Goal: Task Accomplishment & Management: Complete application form

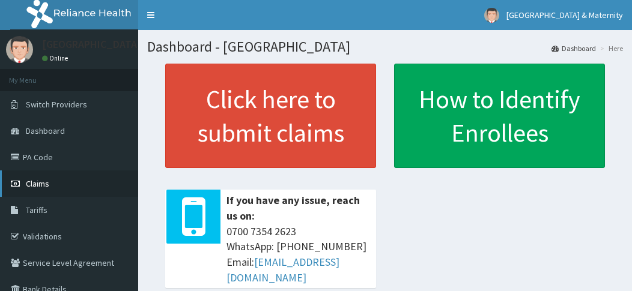
click at [53, 182] on link "Claims" at bounding box center [69, 184] width 138 height 26
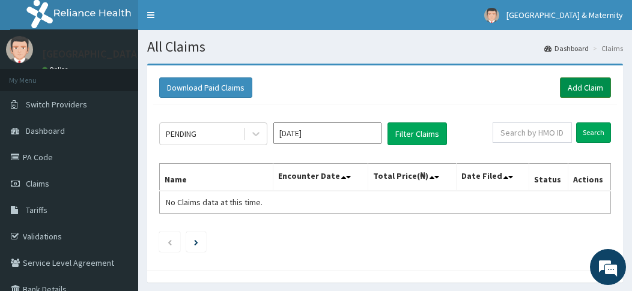
click at [587, 90] on link "Add Claim" at bounding box center [585, 88] width 51 height 20
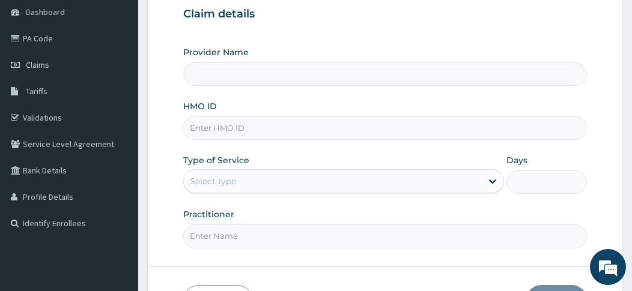
scroll to position [129, 0]
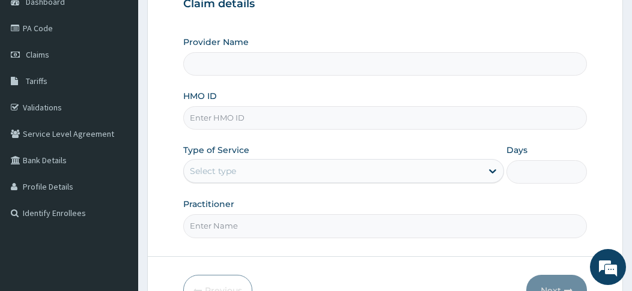
type input "[GEOGRAPHIC_DATA]"
click at [274, 118] on input "HMO ID" at bounding box center [385, 117] width 404 height 23
type input "LPN/10845/A"
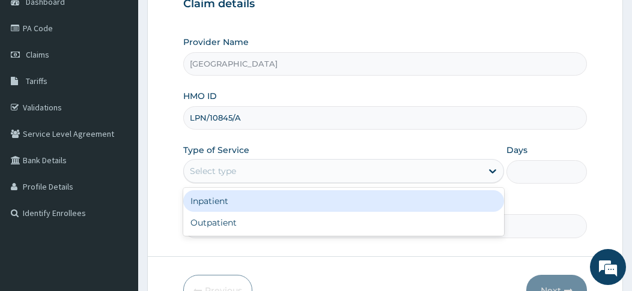
click at [251, 228] on div "Outpatient" at bounding box center [343, 223] width 321 height 22
type input "1"
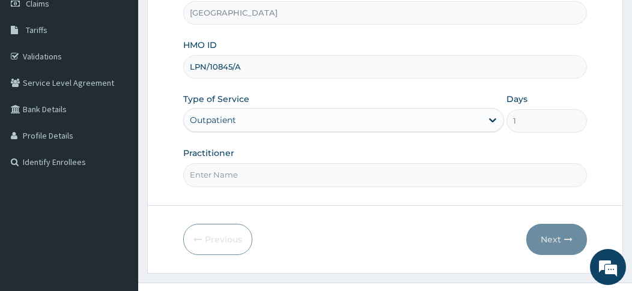
scroll to position [201, 0]
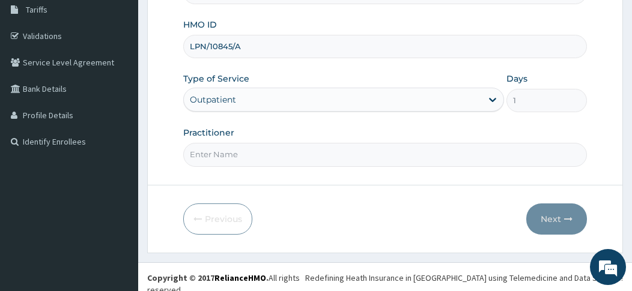
click at [320, 155] on input "Practitioner" at bounding box center [385, 154] width 404 height 23
type input "MOSES"
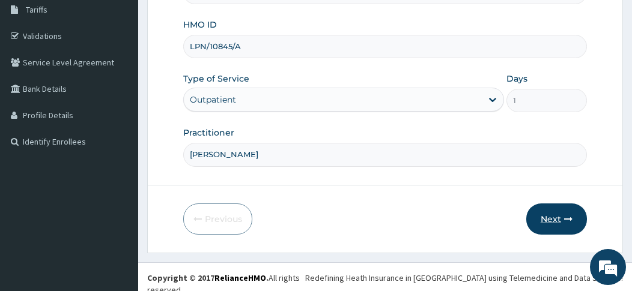
click at [553, 217] on button "Next" at bounding box center [556, 219] width 61 height 31
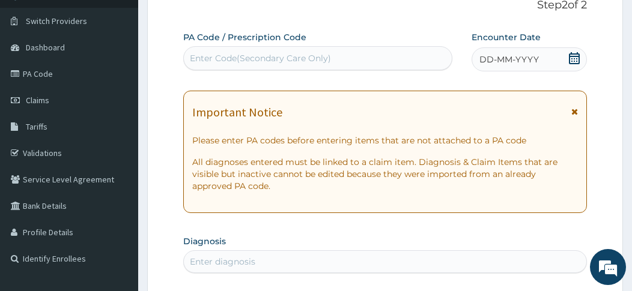
scroll to position [78, 0]
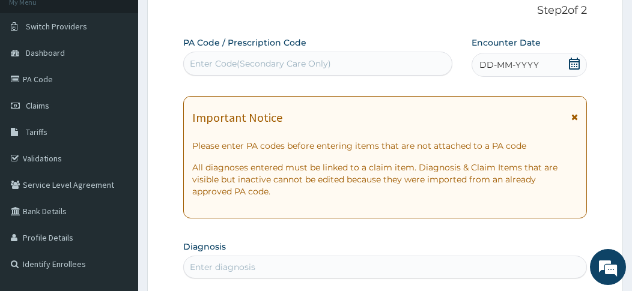
click at [574, 113] on icon at bounding box center [574, 117] width 7 height 8
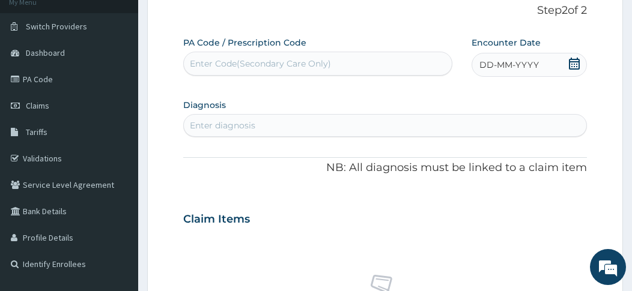
click at [577, 62] on icon at bounding box center [574, 64] width 12 height 12
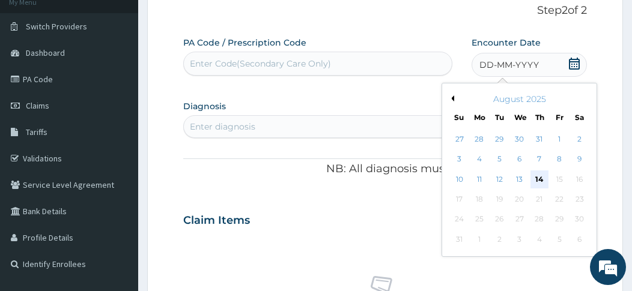
click at [541, 178] on div "14" at bounding box center [540, 180] width 18 height 18
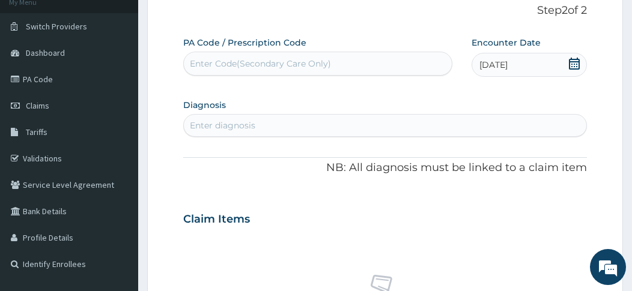
click at [300, 147] on div "PA Code / Prescription Code Enter Code(Secondary Care Only) Encounter Date 14-0…" at bounding box center [385, 289] width 404 height 504
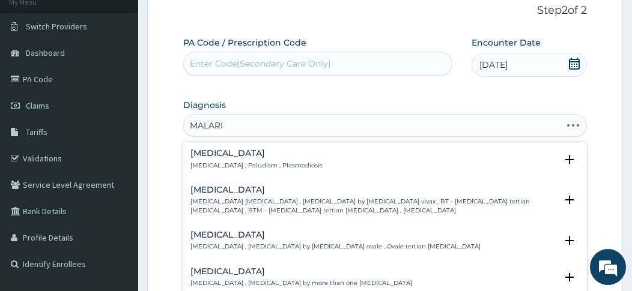
type input "MALARIA"
click at [253, 168] on p "Malaria , Paludism , Plasmodiosis" at bounding box center [256, 166] width 132 height 8
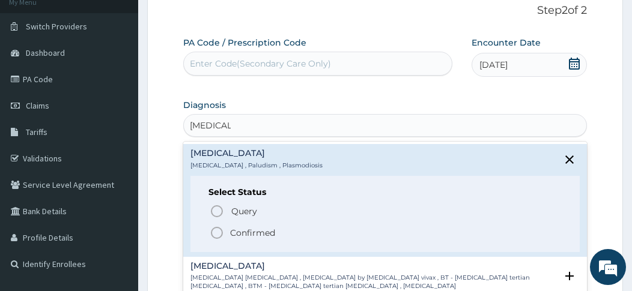
click at [219, 231] on icon "status option filled" at bounding box center [217, 233] width 14 height 14
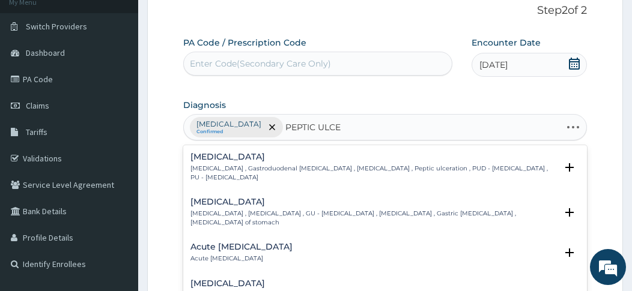
type input "PEPTIC ULCER"
click at [218, 165] on p "Peptic ulcer , Gastroduodenal ulcer , Peptic ulcer disease , Peptic ulceration …" at bounding box center [373, 173] width 366 height 17
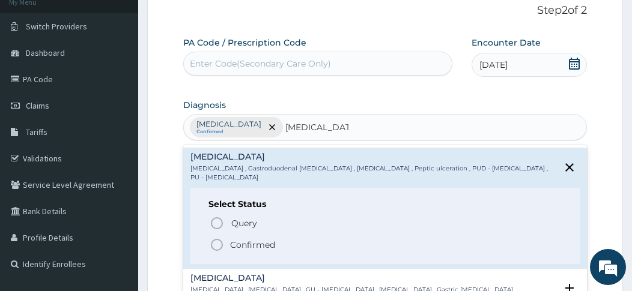
click at [216, 243] on icon "status option filled" at bounding box center [217, 245] width 14 height 14
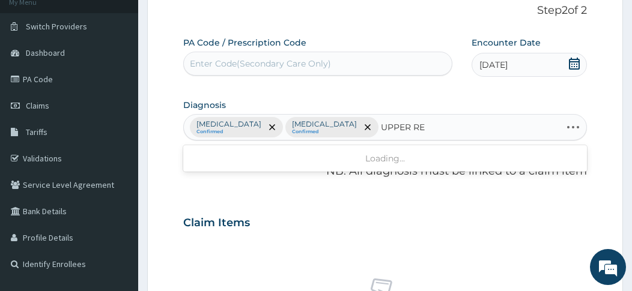
type input "UPPER RES"
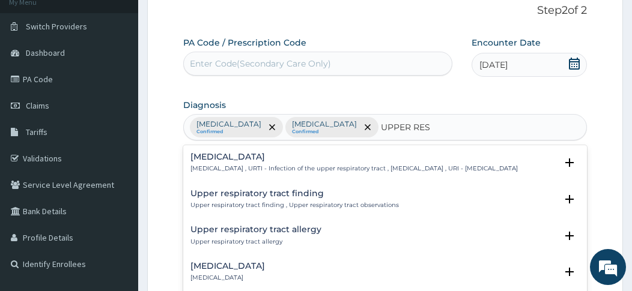
click at [282, 159] on h4 "Upper respiratory infection" at bounding box center [353, 157] width 327 height 9
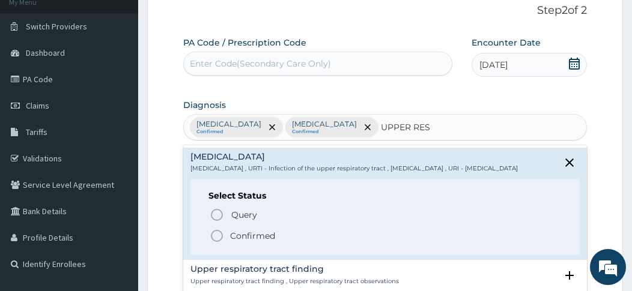
click at [224, 243] on span "Confirmed" at bounding box center [386, 236] width 352 height 14
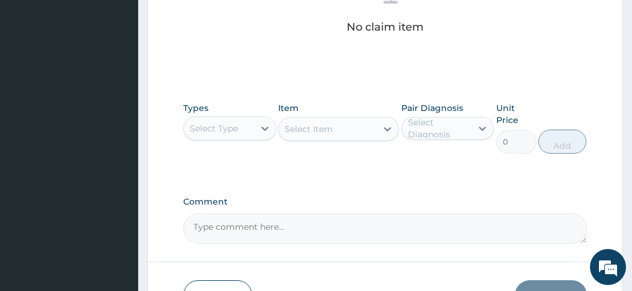
scroll to position [404, 0]
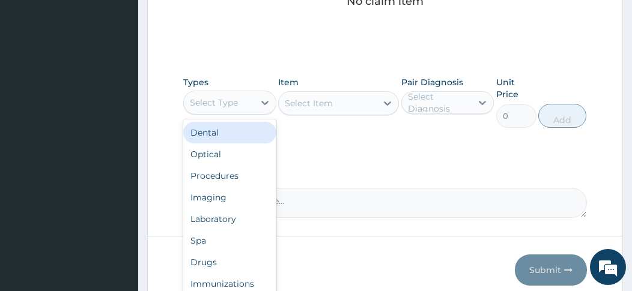
click at [225, 175] on div "Procedures" at bounding box center [229, 176] width 93 height 22
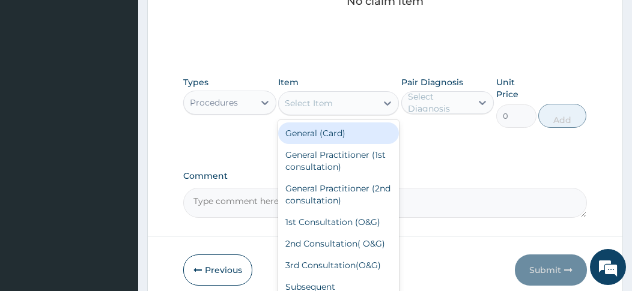
click at [348, 133] on div "General (Card)" at bounding box center [338, 134] width 121 height 22
type input "2000"
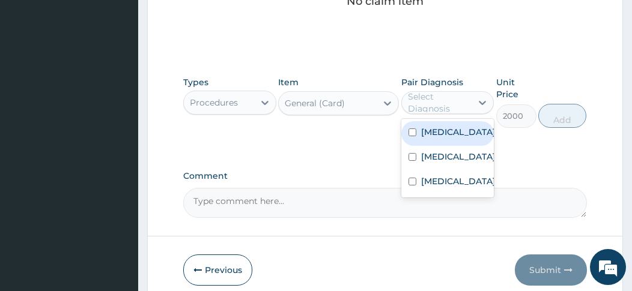
click at [412, 133] on input "checkbox" at bounding box center [413, 133] width 8 height 8
checkbox input "true"
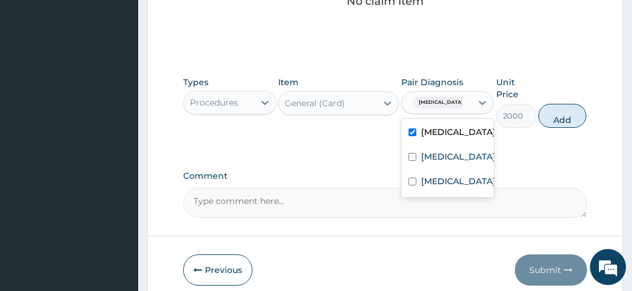
click at [415, 158] on input "checkbox" at bounding box center [413, 157] width 8 height 8
checkbox input "true"
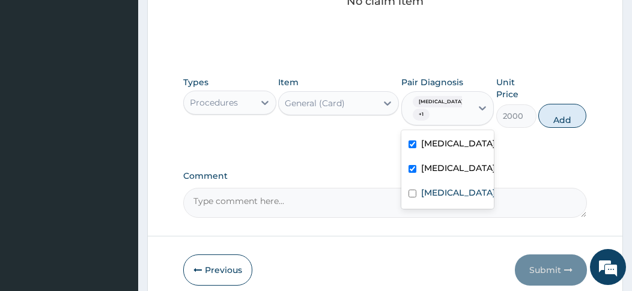
click at [413, 207] on div "Upper respiratory infection" at bounding box center [447, 194] width 93 height 25
checkbox input "true"
click at [559, 123] on button "Add" at bounding box center [562, 116] width 48 height 24
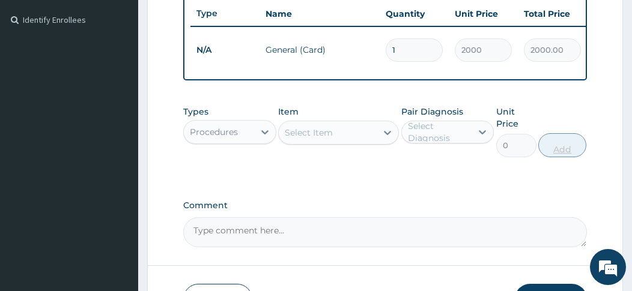
scroll to position [324, 0]
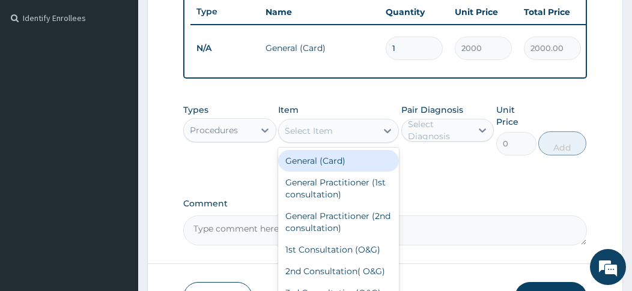
click at [348, 190] on div "General Practitioner (1st consultation)" at bounding box center [338, 189] width 121 height 34
type input "3000"
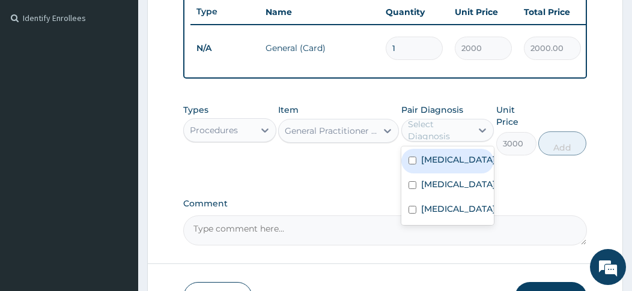
click at [412, 163] on input "checkbox" at bounding box center [413, 161] width 8 height 8
checkbox input "true"
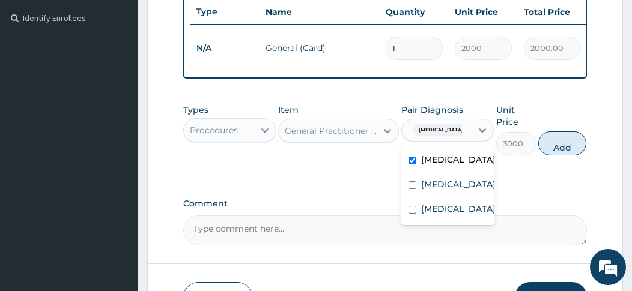
click at [413, 195] on div "Peptic ulcer" at bounding box center [447, 186] width 93 height 25
checkbox input "true"
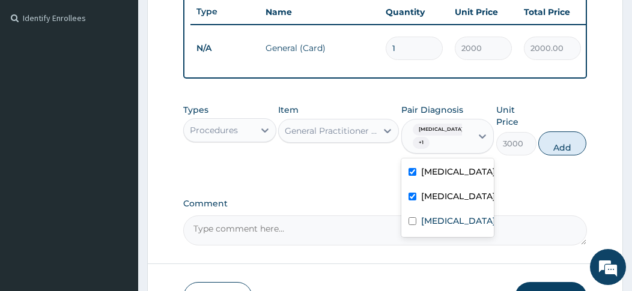
click at [413, 225] on input "checkbox" at bounding box center [413, 222] width 8 height 8
checkbox input "true"
click at [567, 153] on button "Add" at bounding box center [562, 144] width 48 height 24
type input "0"
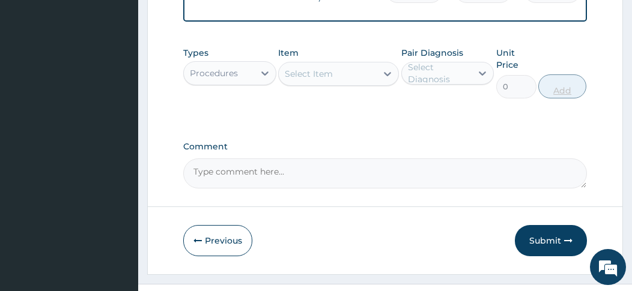
scroll to position [435, 0]
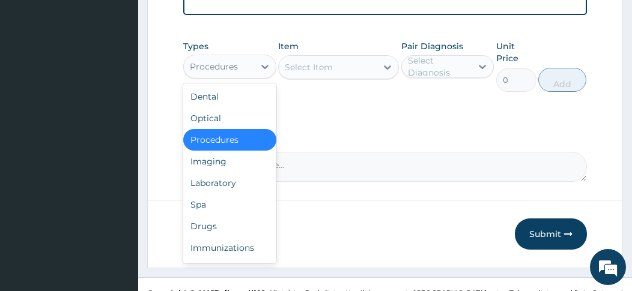
click at [235, 184] on div "Laboratory" at bounding box center [229, 183] width 93 height 22
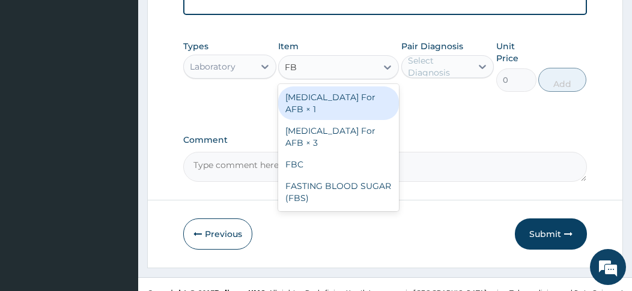
type input "FBC"
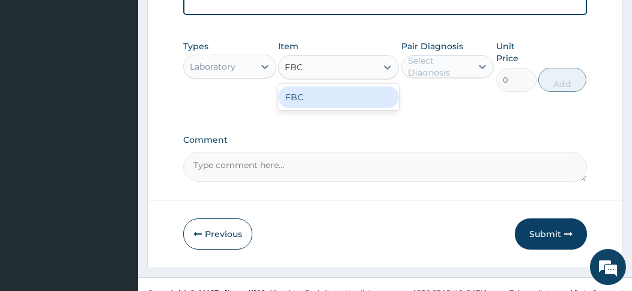
click at [336, 99] on div "FBC" at bounding box center [338, 98] width 121 height 22
type input "4000"
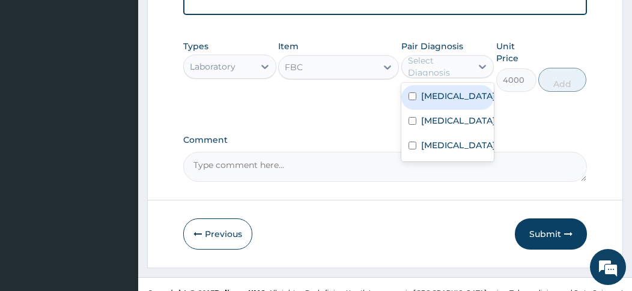
click at [412, 118] on input "checkbox" at bounding box center [413, 121] width 8 height 8
checkbox input "true"
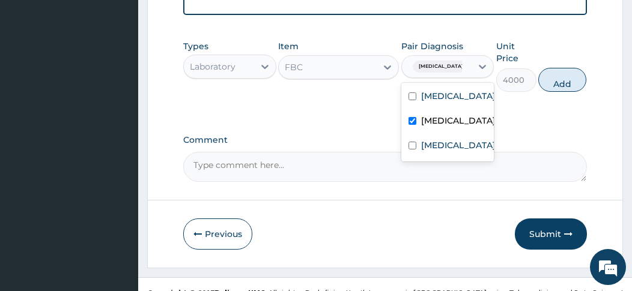
click at [413, 150] on input "checkbox" at bounding box center [413, 146] width 8 height 8
checkbox input "true"
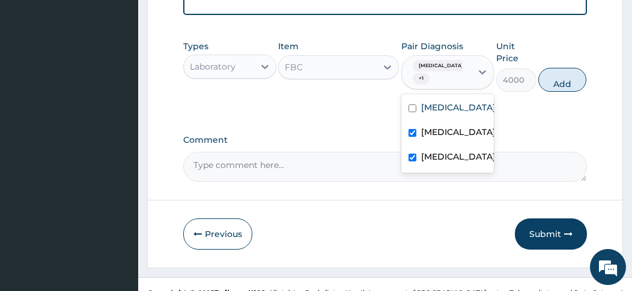
click at [419, 97] on div "Malaria" at bounding box center [447, 109] width 93 height 25
checkbox input "true"
click at [558, 84] on button "Add" at bounding box center [562, 80] width 48 height 24
type input "0"
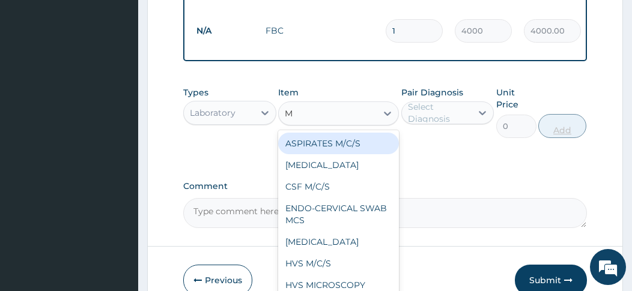
type input "MP"
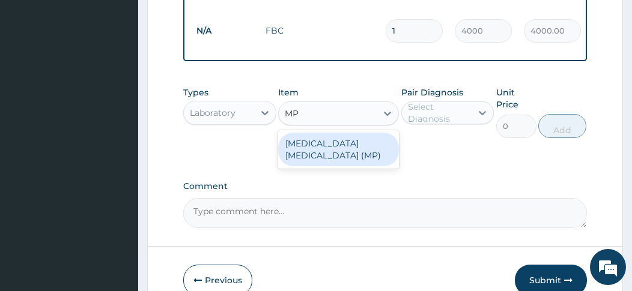
click at [360, 135] on div "MALARIA PARASITE (MP)" at bounding box center [338, 150] width 121 height 34
type input "1400"
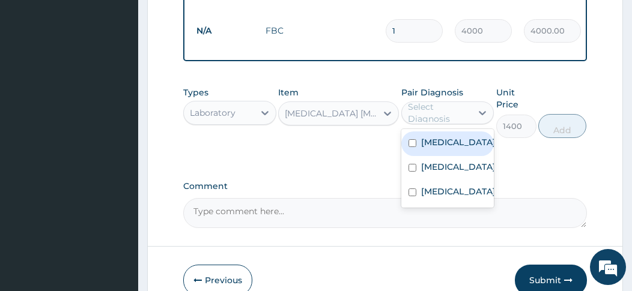
click at [413, 139] on input "checkbox" at bounding box center [413, 143] width 8 height 8
checkbox input "true"
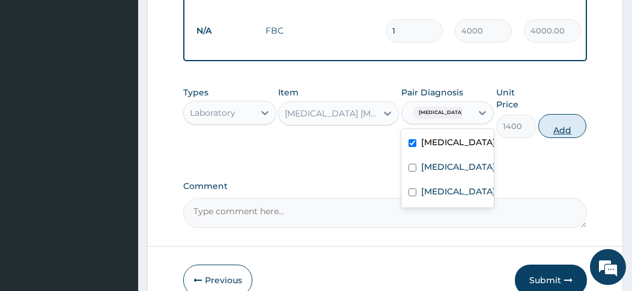
click at [568, 118] on button "Add" at bounding box center [562, 126] width 48 height 24
type input "0"
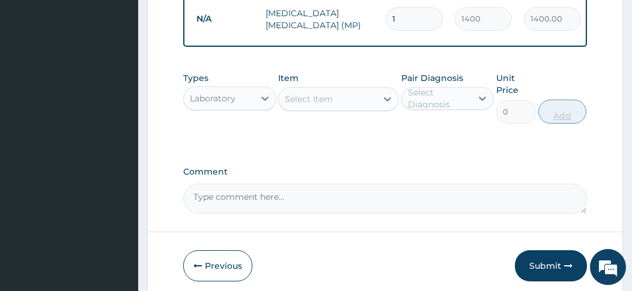
scroll to position [491, 0]
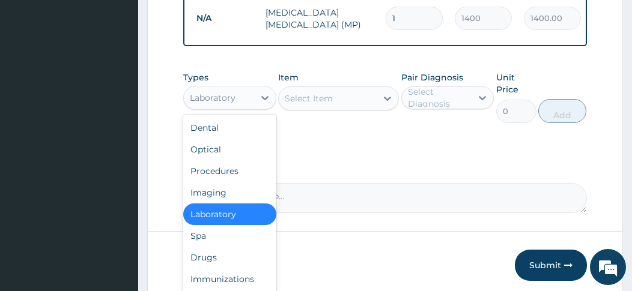
click at [215, 251] on div "Drugs" at bounding box center [229, 258] width 93 height 22
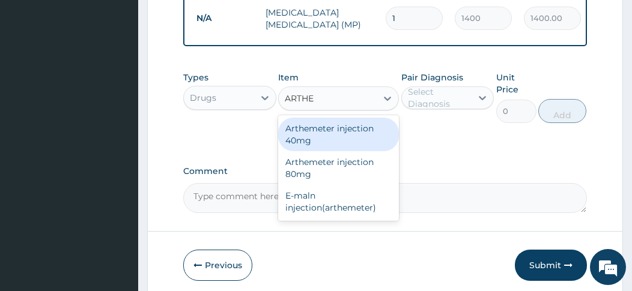
type input "ARTHEM"
click at [324, 193] on div "E-maln injection(arthemeter)" at bounding box center [338, 202] width 121 height 34
type input "1200"
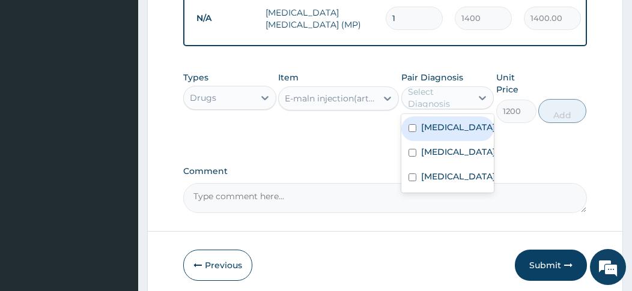
click at [415, 124] on input "checkbox" at bounding box center [413, 128] width 8 height 8
checkbox input "true"
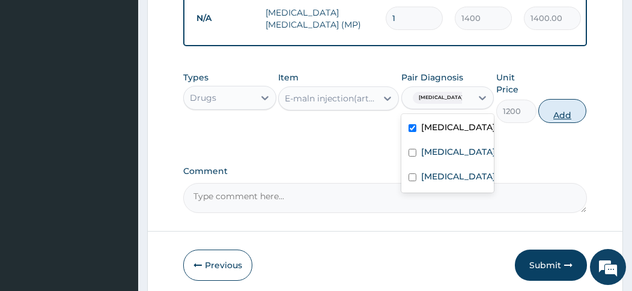
click at [567, 103] on button "Add" at bounding box center [562, 111] width 48 height 24
type input "0"
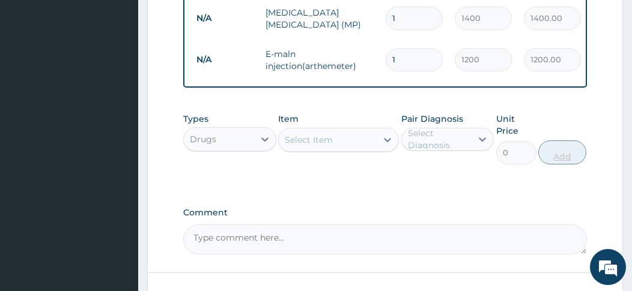
type input "0.00"
type input "3"
type input "3600.00"
type input "3"
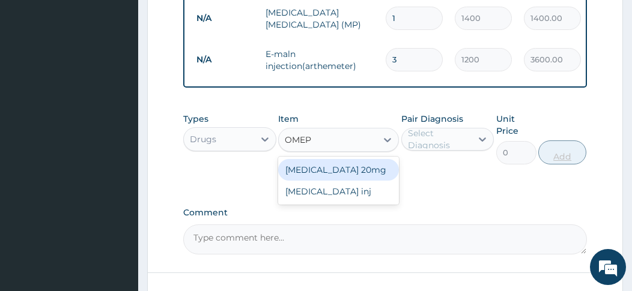
type input "OMEPR"
click at [360, 163] on div "Omeprazole 20mg" at bounding box center [338, 170] width 121 height 22
type input "90"
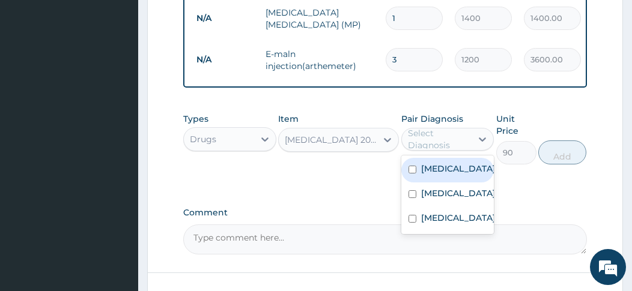
click at [423, 189] on label "Peptic ulcer" at bounding box center [458, 193] width 75 height 12
checkbox input "true"
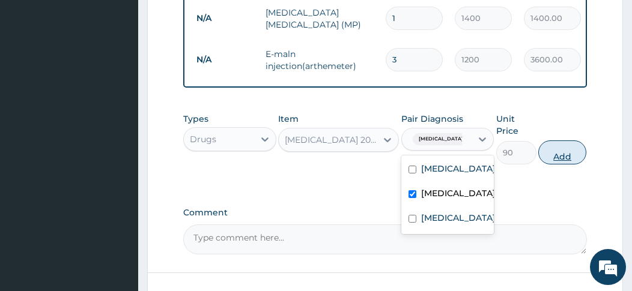
click at [568, 145] on button "Add" at bounding box center [562, 153] width 48 height 24
type input "0"
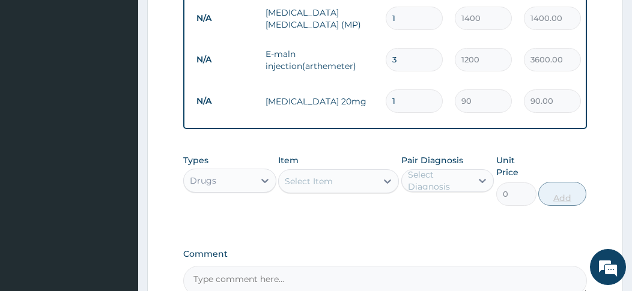
type input "14"
type input "1260.00"
type input "14"
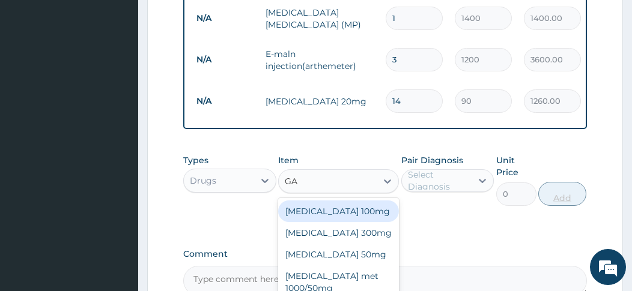
type input "GAV"
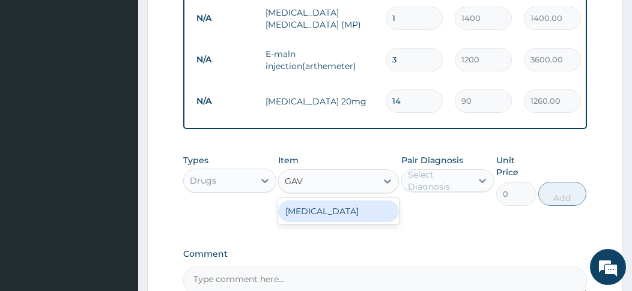
click at [329, 204] on div "Gaviscon" at bounding box center [338, 212] width 121 height 22
type input "2160"
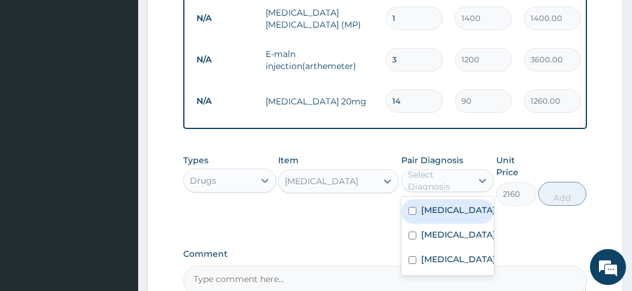
click at [416, 232] on input "checkbox" at bounding box center [413, 236] width 8 height 8
checkbox input "true"
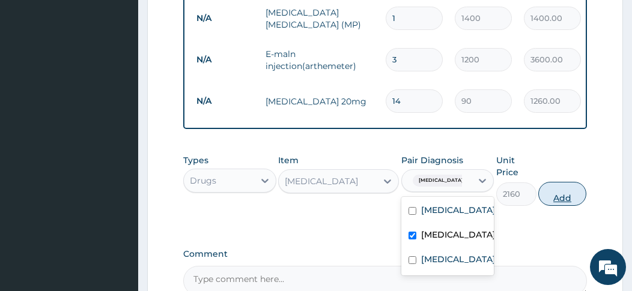
click at [565, 187] on button "Add" at bounding box center [562, 194] width 48 height 24
type input "0"
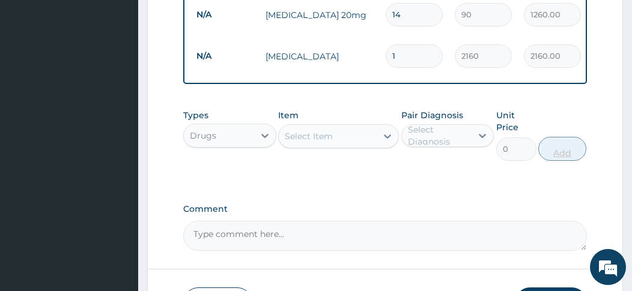
scroll to position [583, 0]
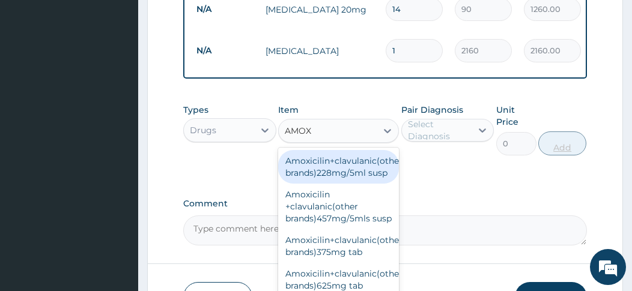
type input "AMOXI"
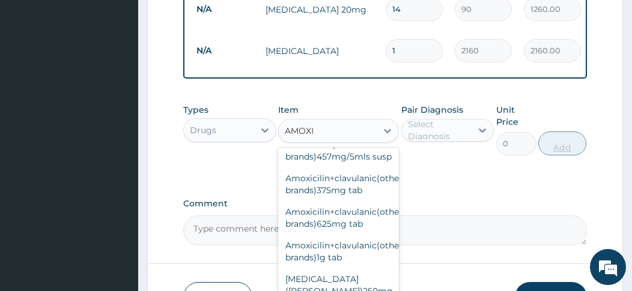
scroll to position [62, 0]
click at [337, 231] on div "Amoxicilin+clavulanic(other brands)625mg tab" at bounding box center [338, 218] width 121 height 34
type input "186"
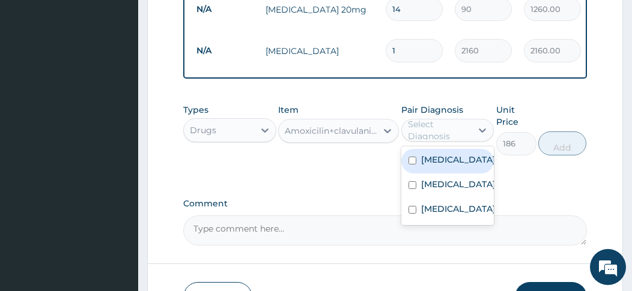
click at [422, 214] on label "Upper respiratory infection" at bounding box center [458, 209] width 75 height 12
checkbox input "true"
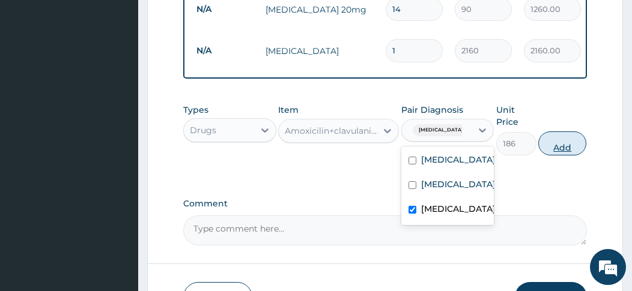
click at [553, 137] on button "Add" at bounding box center [562, 144] width 48 height 24
type input "0"
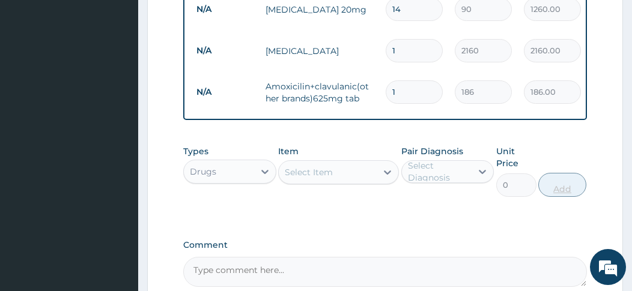
type input "14"
type input "2604.00"
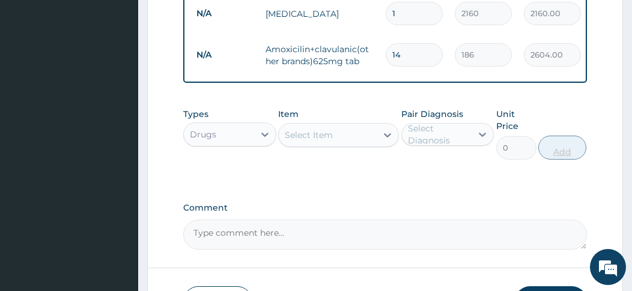
scroll to position [622, 0]
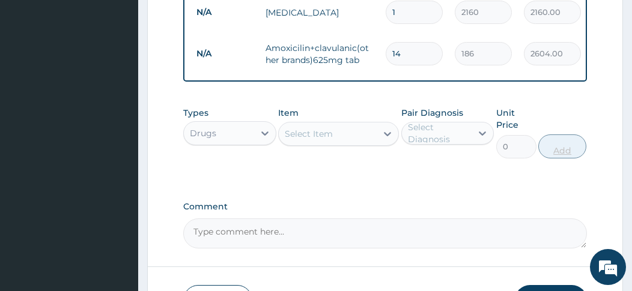
type input "14"
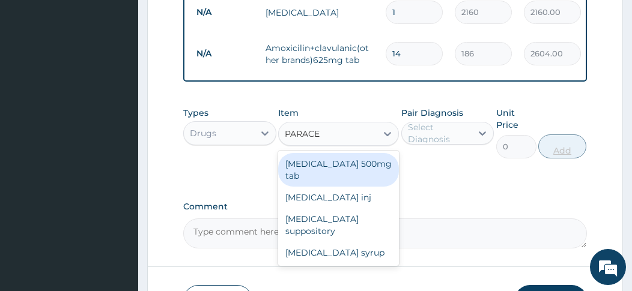
type input "PARACET"
click at [336, 187] on div "Paracetamol inj" at bounding box center [338, 198] width 121 height 22
type input "150"
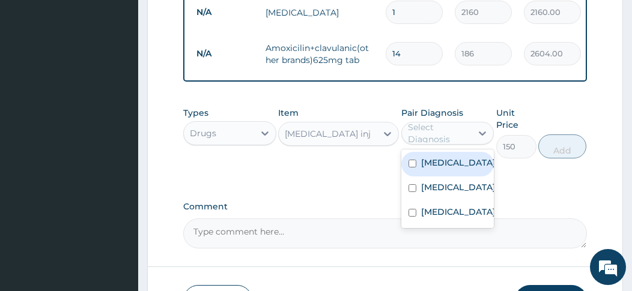
click at [416, 160] on input "checkbox" at bounding box center [413, 164] width 8 height 8
checkbox input "true"
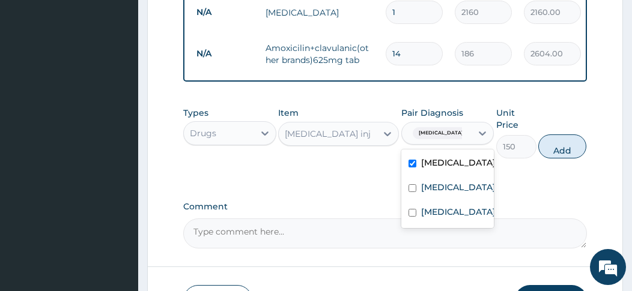
click at [423, 218] on label "Upper respiratory infection" at bounding box center [458, 212] width 75 height 12
checkbox input "true"
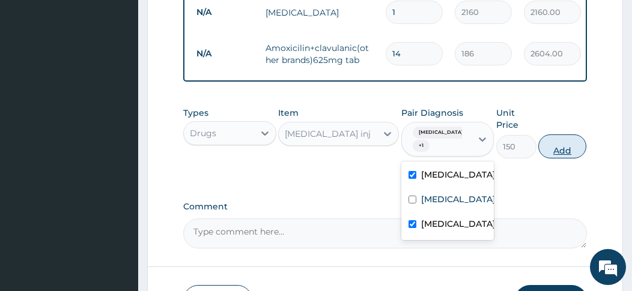
click at [565, 142] on button "Add" at bounding box center [562, 147] width 48 height 24
type input "0"
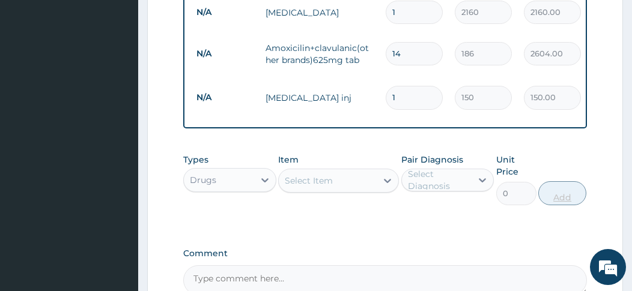
type input "0.00"
type input "6"
type input "900.00"
type input "6"
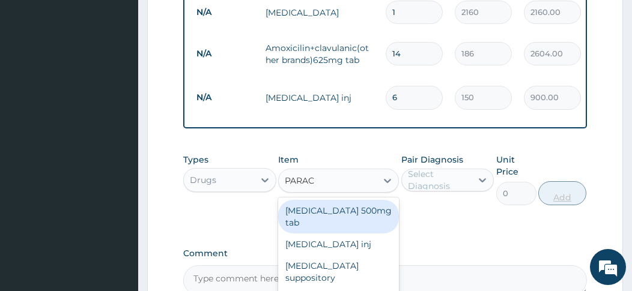
type input "PARACE"
click at [372, 200] on div "Paracetamol 500mg tab" at bounding box center [338, 217] width 121 height 34
type input "10"
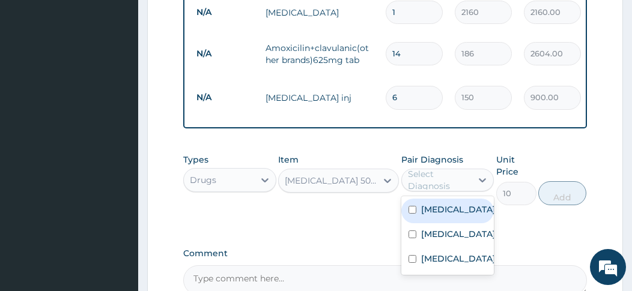
click at [415, 206] on input "checkbox" at bounding box center [413, 210] width 8 height 8
checkbox input "true"
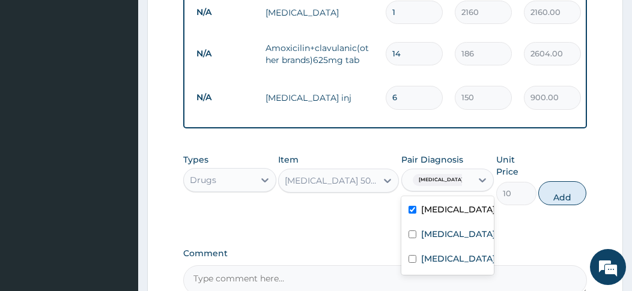
click at [413, 265] on div "Upper respiratory infection" at bounding box center [447, 260] width 93 height 25
checkbox input "true"
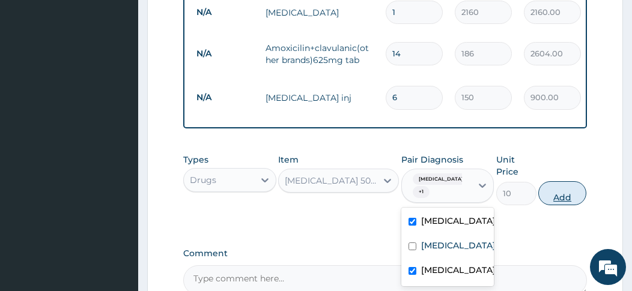
click at [556, 185] on button "Add" at bounding box center [562, 193] width 48 height 24
type input "0"
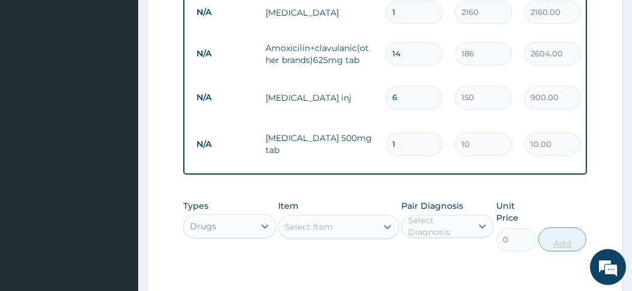
type input "12"
type input "120.00"
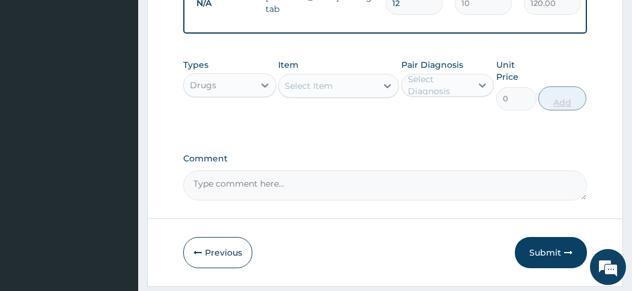
scroll to position [777, 0]
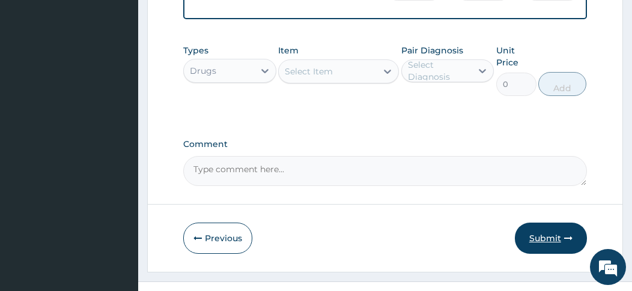
click at [557, 223] on button "Submit" at bounding box center [551, 238] width 72 height 31
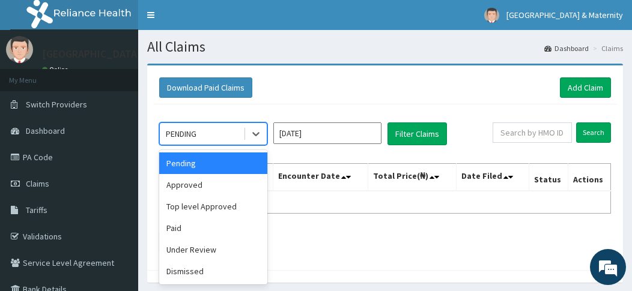
click at [202, 187] on div "Approved" at bounding box center [213, 185] width 108 height 22
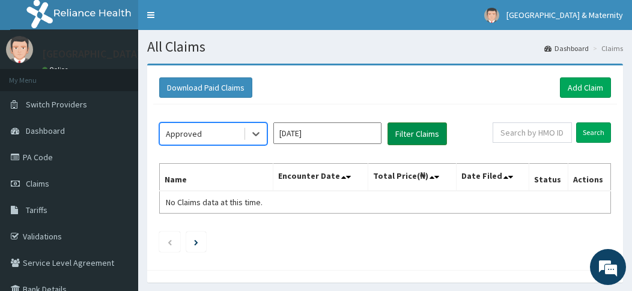
click at [432, 132] on button "Filter Claims" at bounding box center [417, 134] width 59 height 23
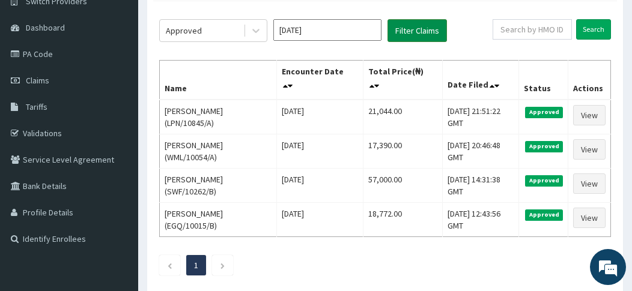
scroll to position [96, 0]
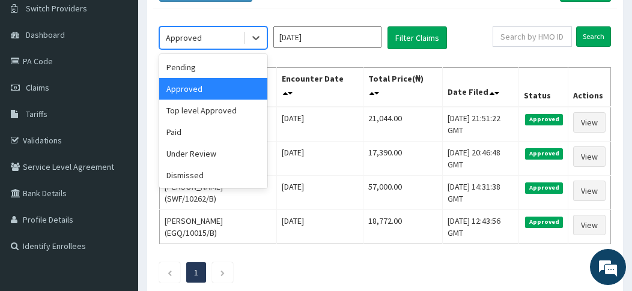
click at [227, 113] on div "Top level Approved" at bounding box center [213, 111] width 108 height 22
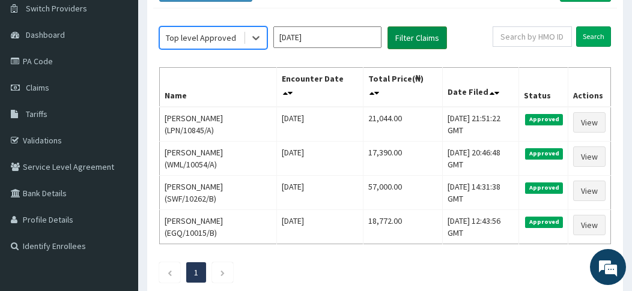
click at [428, 31] on button "Filter Claims" at bounding box center [417, 37] width 59 height 23
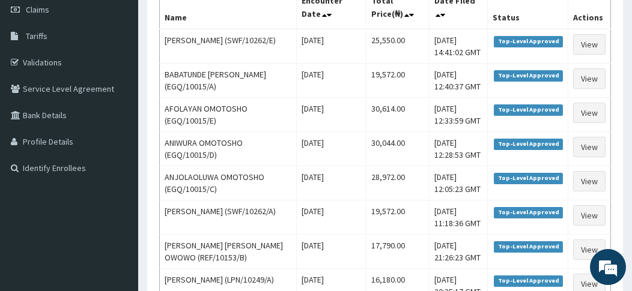
scroll to position [174, 0]
